Goal: Communication & Community: Answer question/provide support

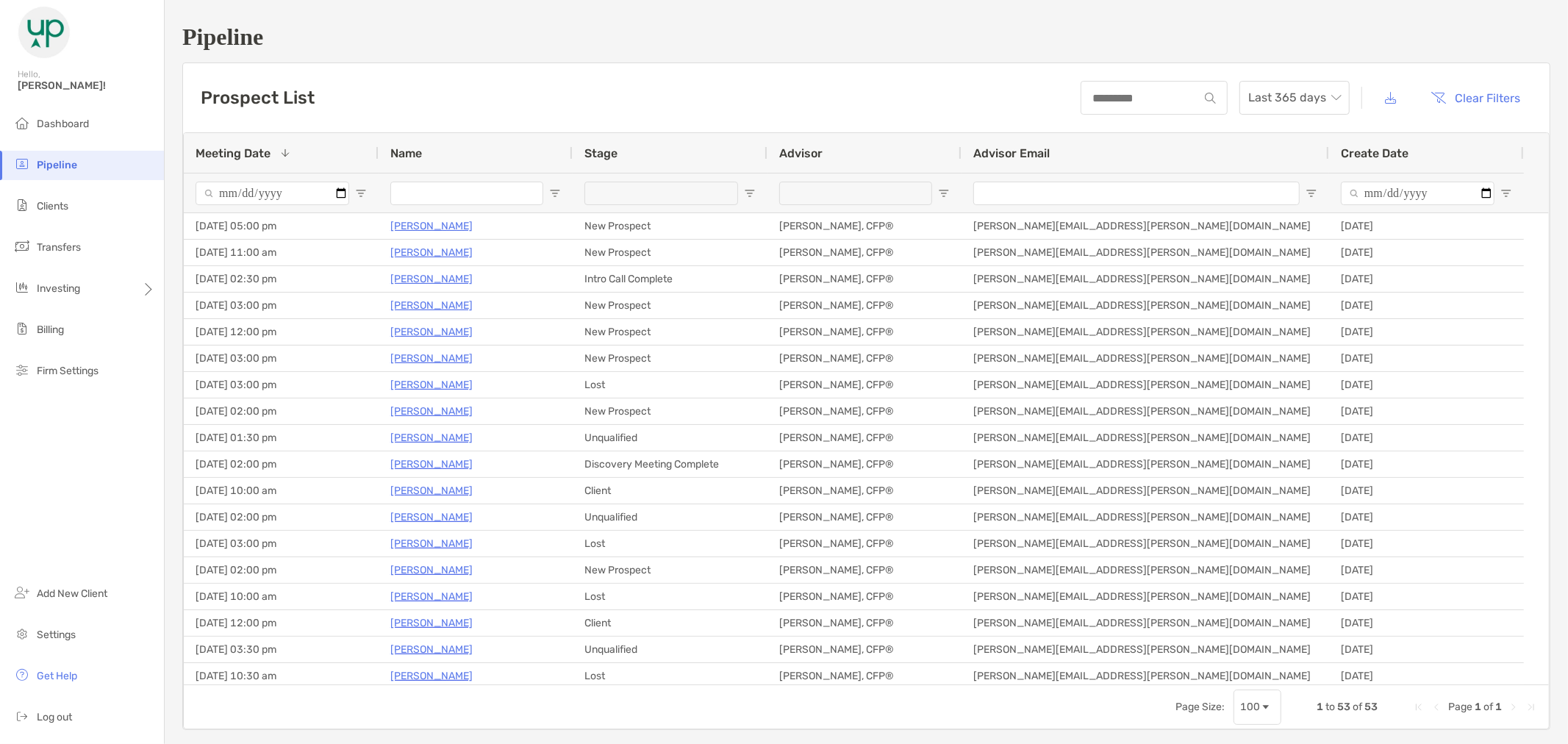
click at [1121, 192] on input "Advisor Email Filter Input" at bounding box center [1137, 193] width 327 height 24
click at [1128, 99] on input at bounding box center [1140, 98] width 116 height 12
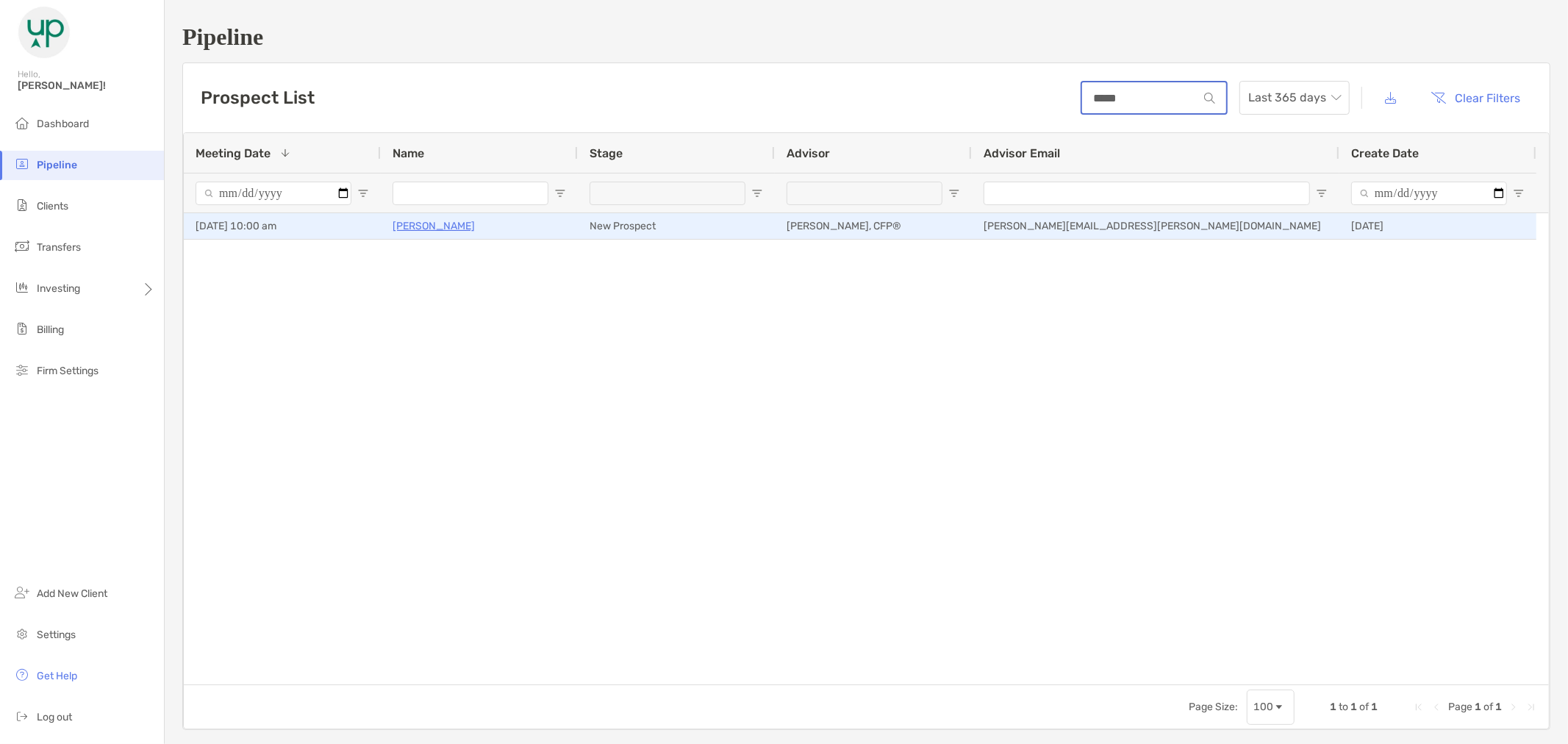
type input "*****"
click at [437, 227] on p "[PERSON_NAME]" at bounding box center [434, 226] width 82 height 18
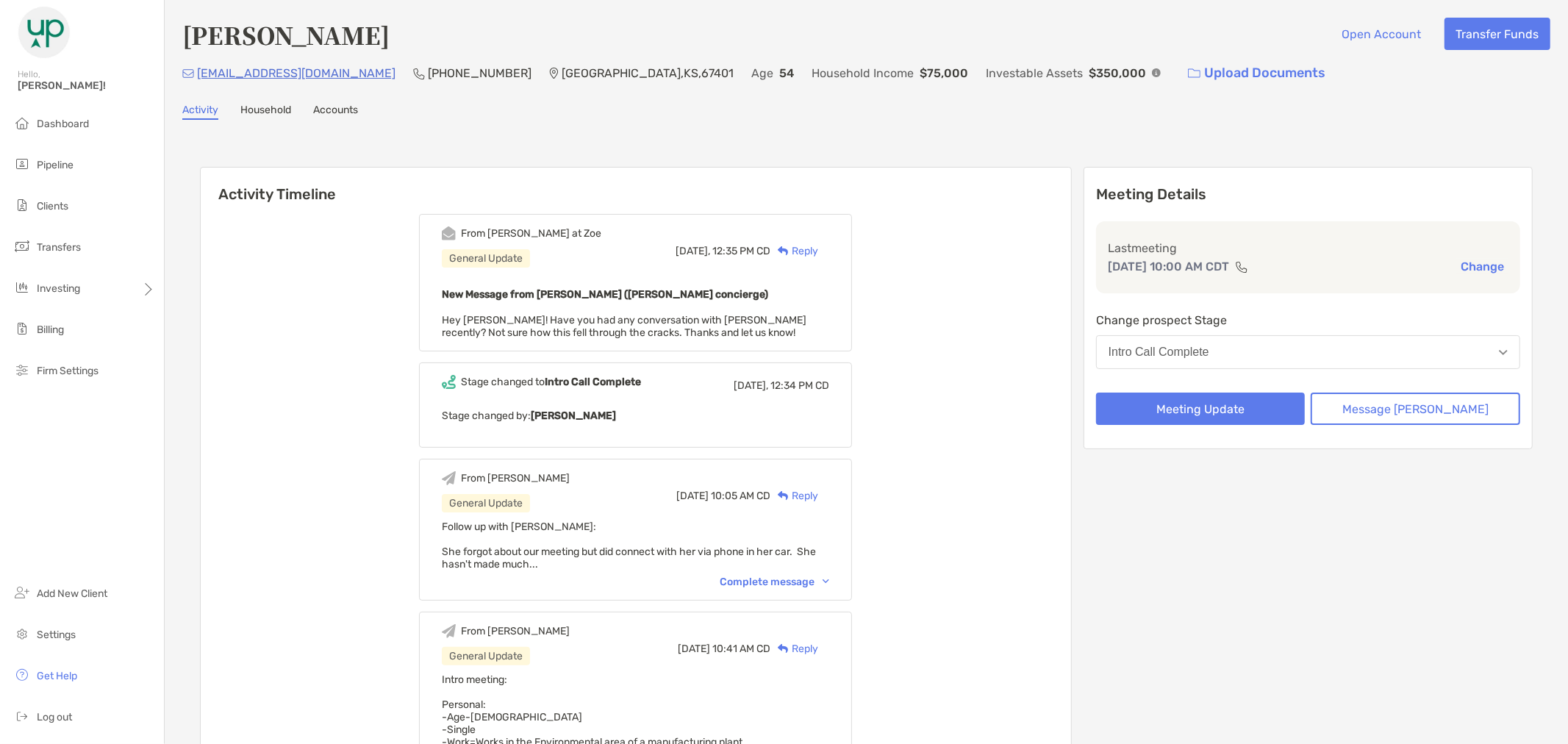
scroll to position [163, 0]
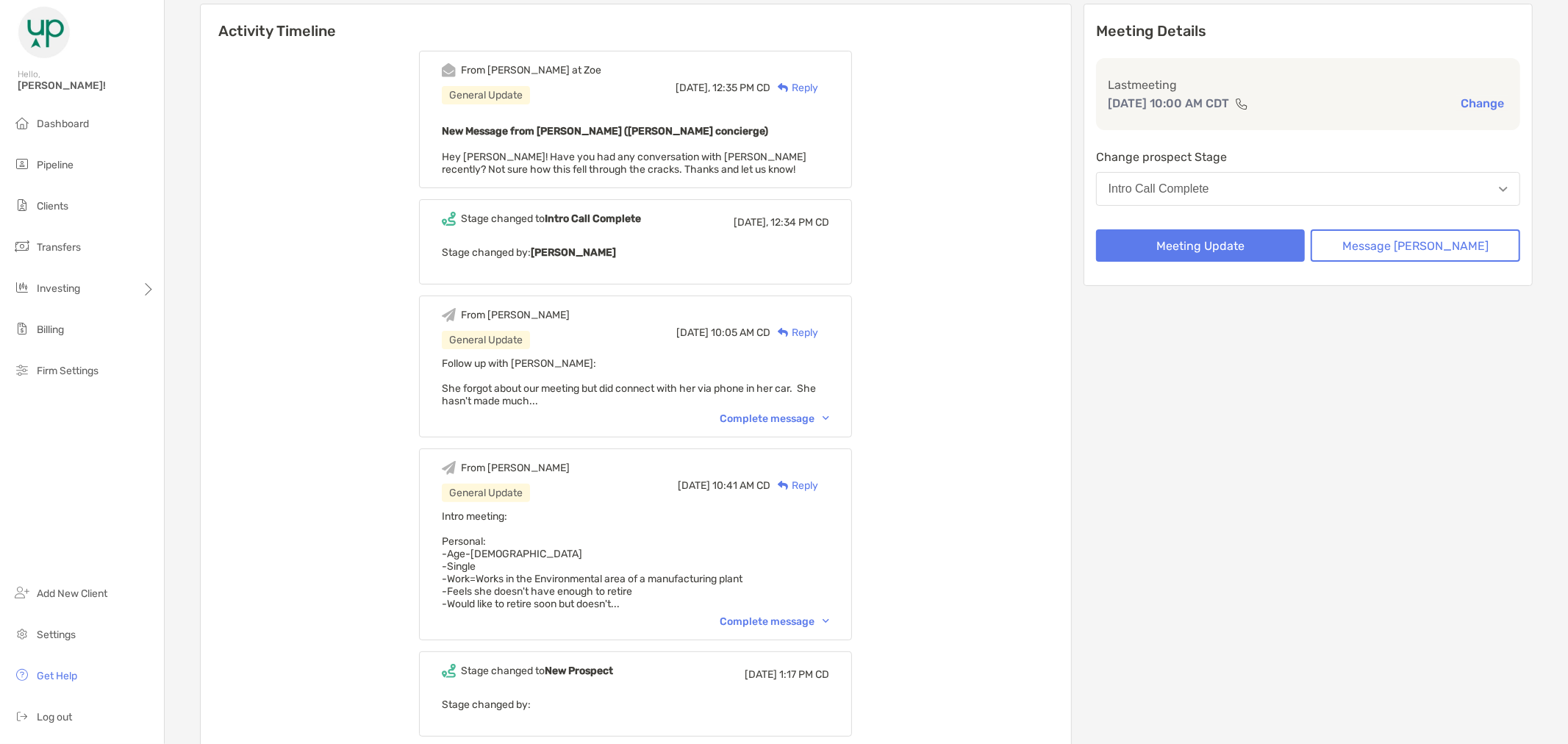
click at [829, 416] on img at bounding box center [825, 419] width 7 height 5
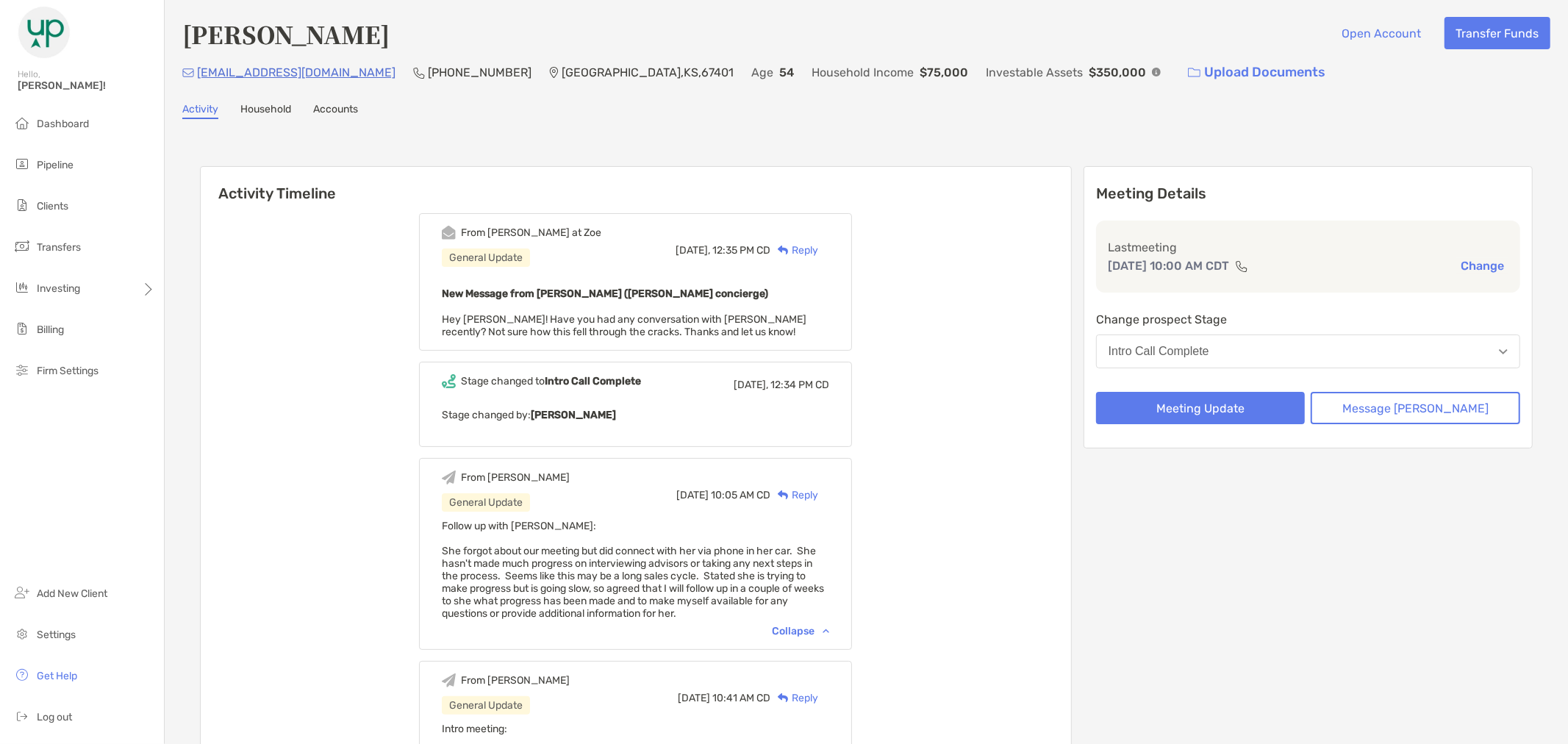
scroll to position [0, 0]
click at [808, 244] on div "Reply" at bounding box center [794, 251] width 48 height 15
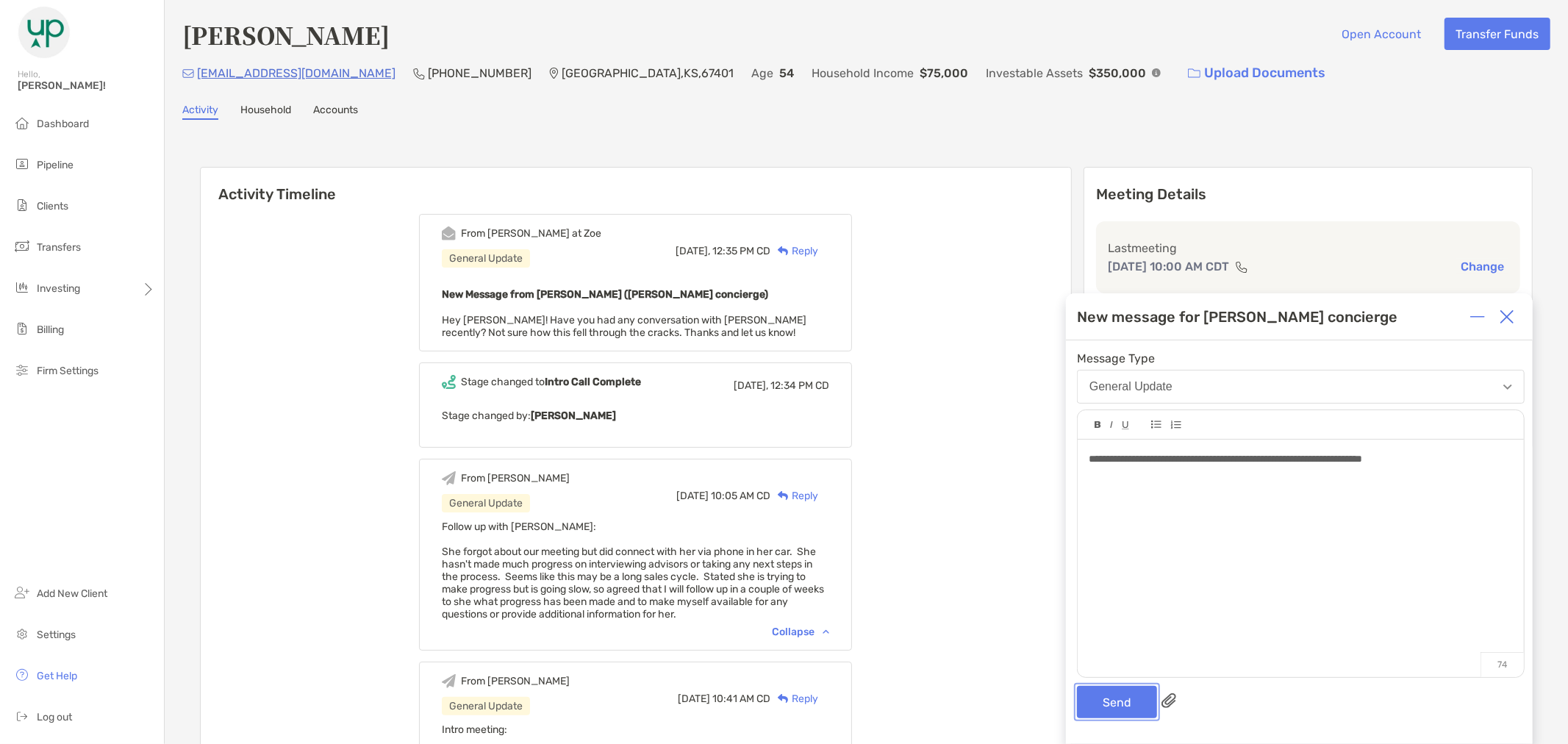
click at [1102, 699] on button "Send" at bounding box center [1117, 702] width 80 height 32
